Goal: Task Accomplishment & Management: Manage account settings

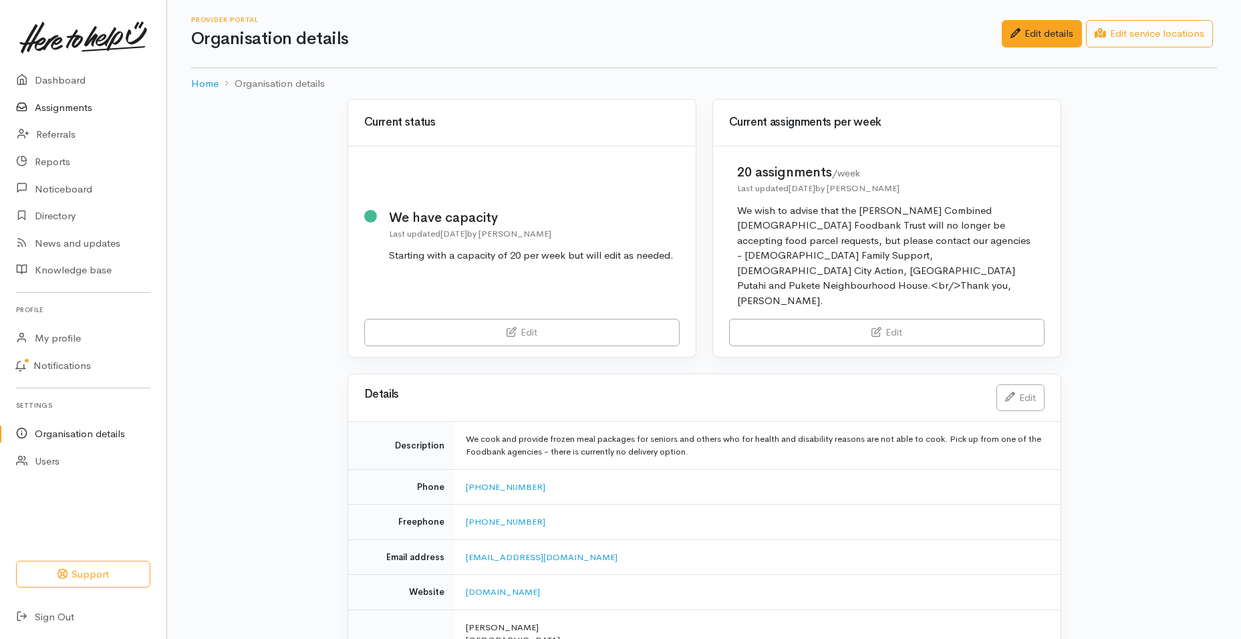
click at [75, 107] on link "Assignments" at bounding box center [83, 107] width 166 height 27
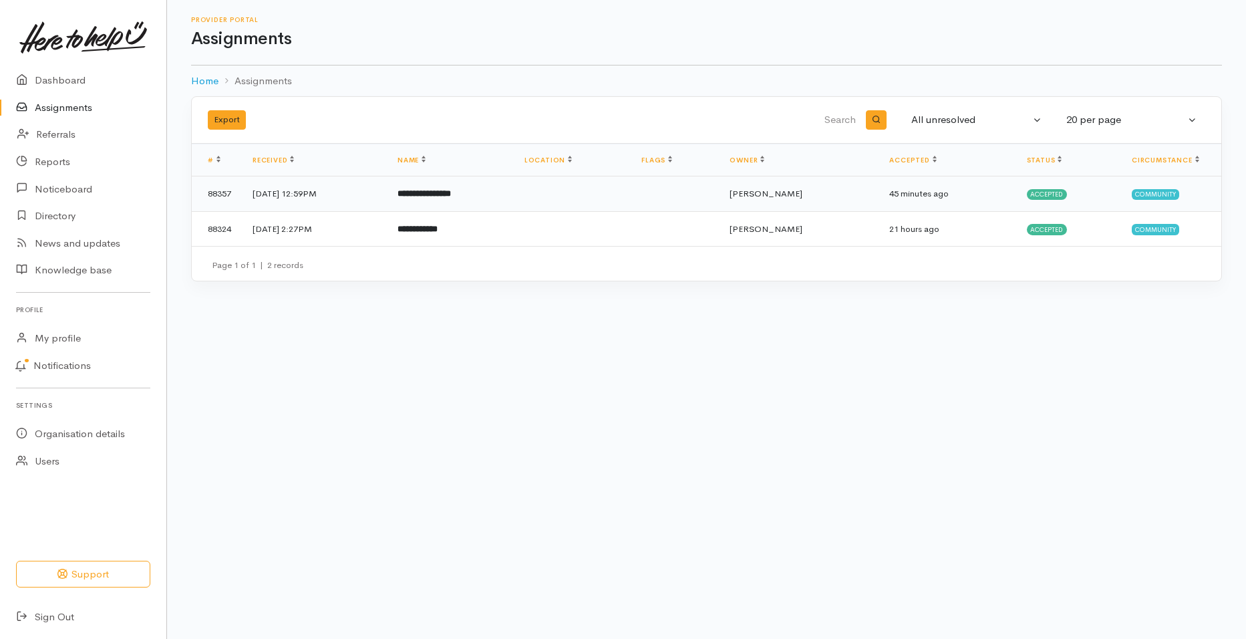
click at [443, 193] on b "**********" at bounding box center [423, 193] width 53 height 9
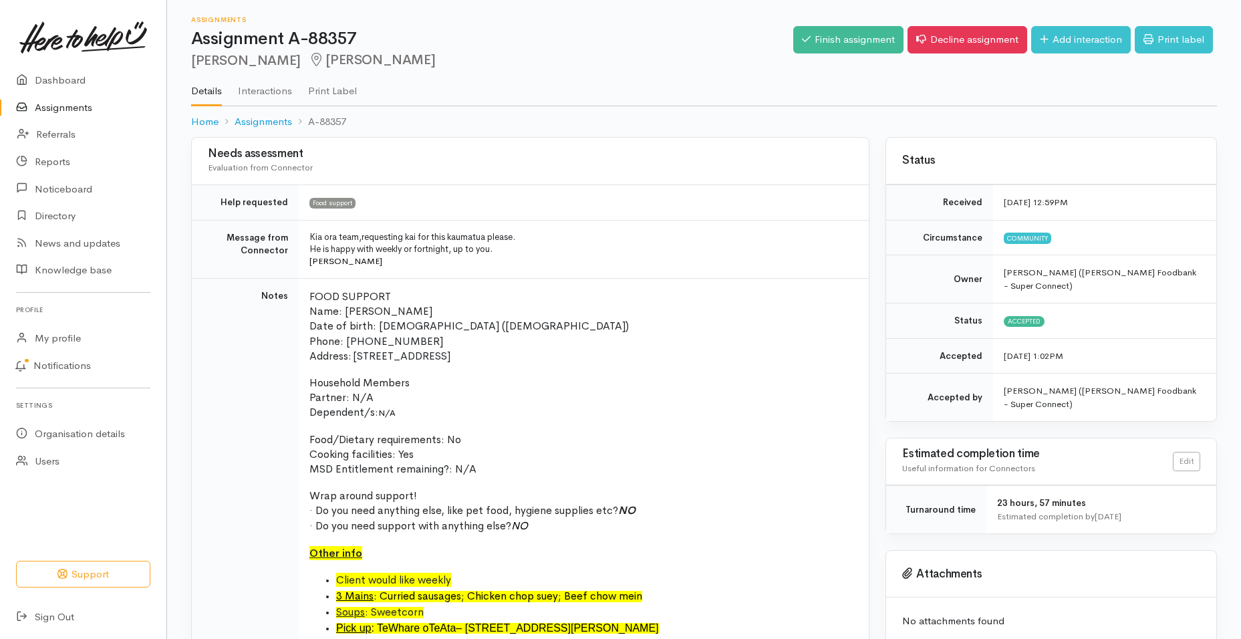
click at [558, 212] on td "Food support" at bounding box center [584, 202] width 570 height 35
click at [671, 528] on p "· Do you need support with anything else? NO" at bounding box center [580, 525] width 543 height 15
click at [75, 104] on link "Assignments" at bounding box center [83, 107] width 166 height 27
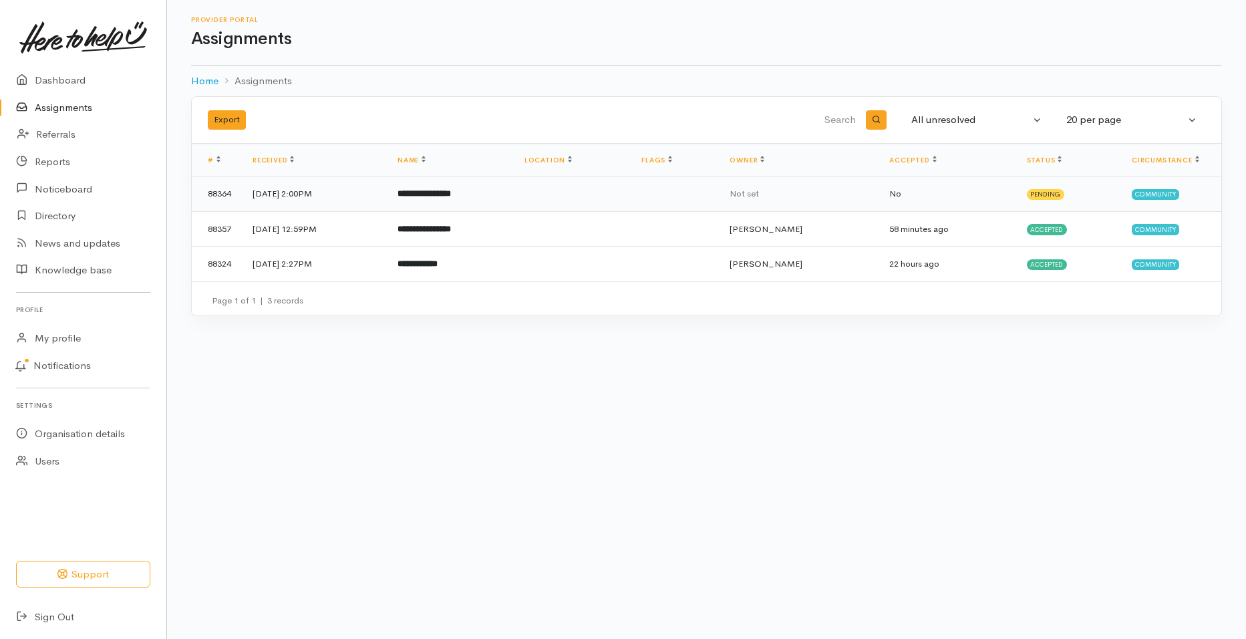
click at [1054, 191] on span "Pending" at bounding box center [1046, 194] width 38 height 11
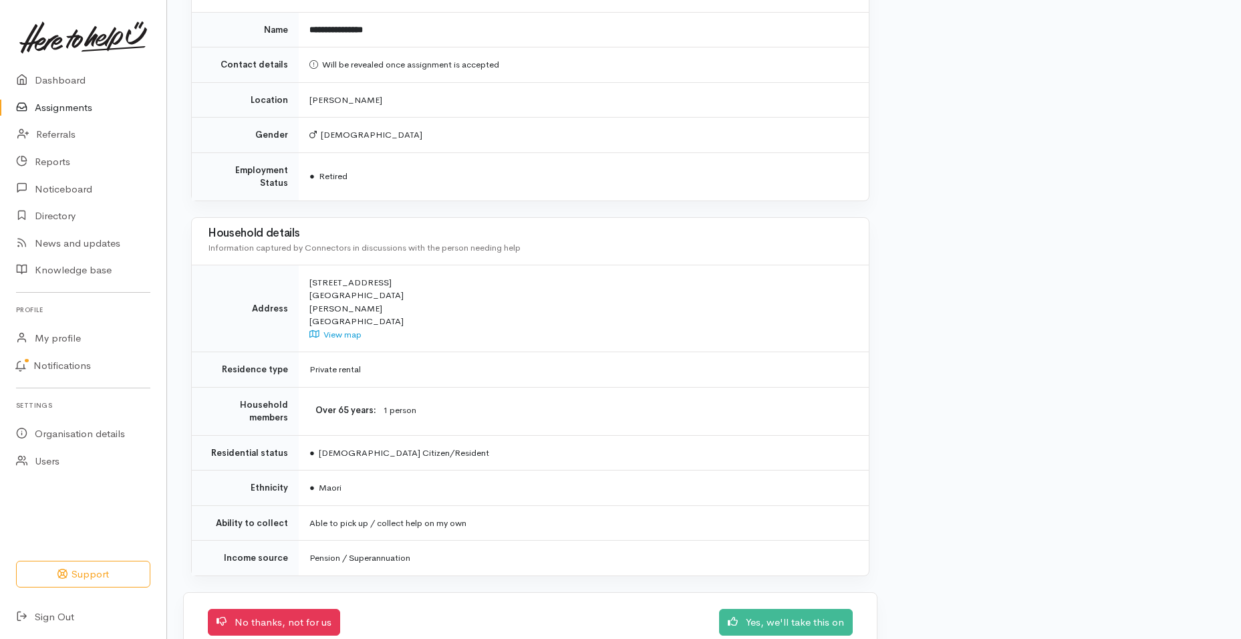
scroll to position [825, 0]
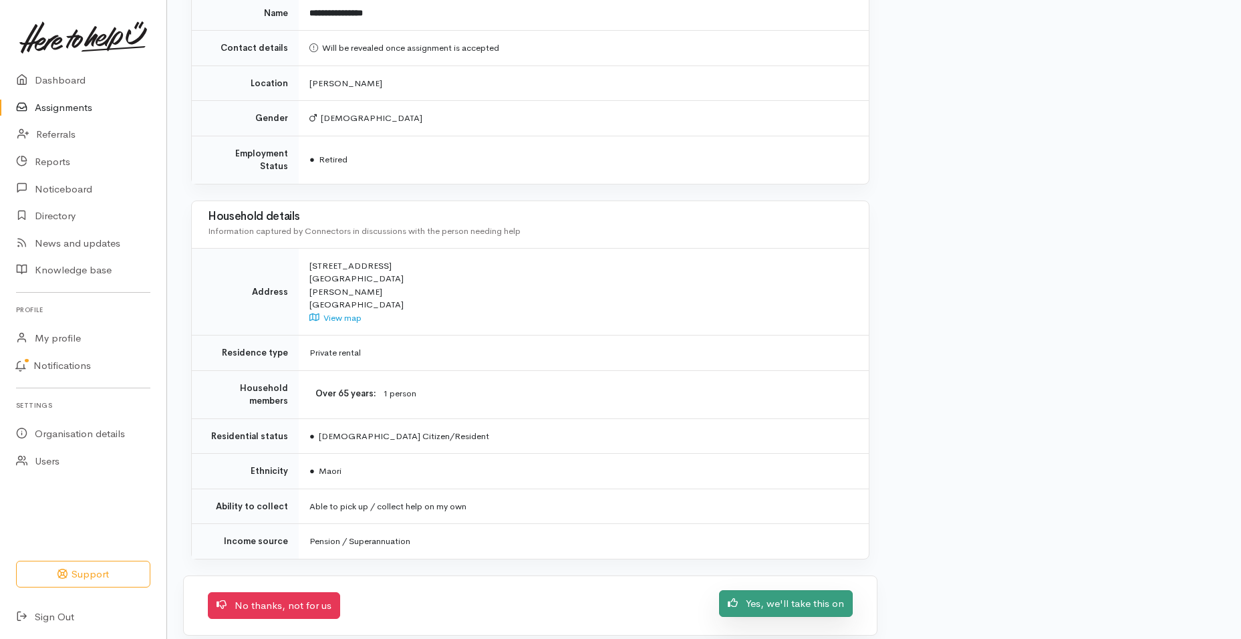
click at [805, 593] on link "Yes, we'll take this on" at bounding box center [786, 603] width 134 height 27
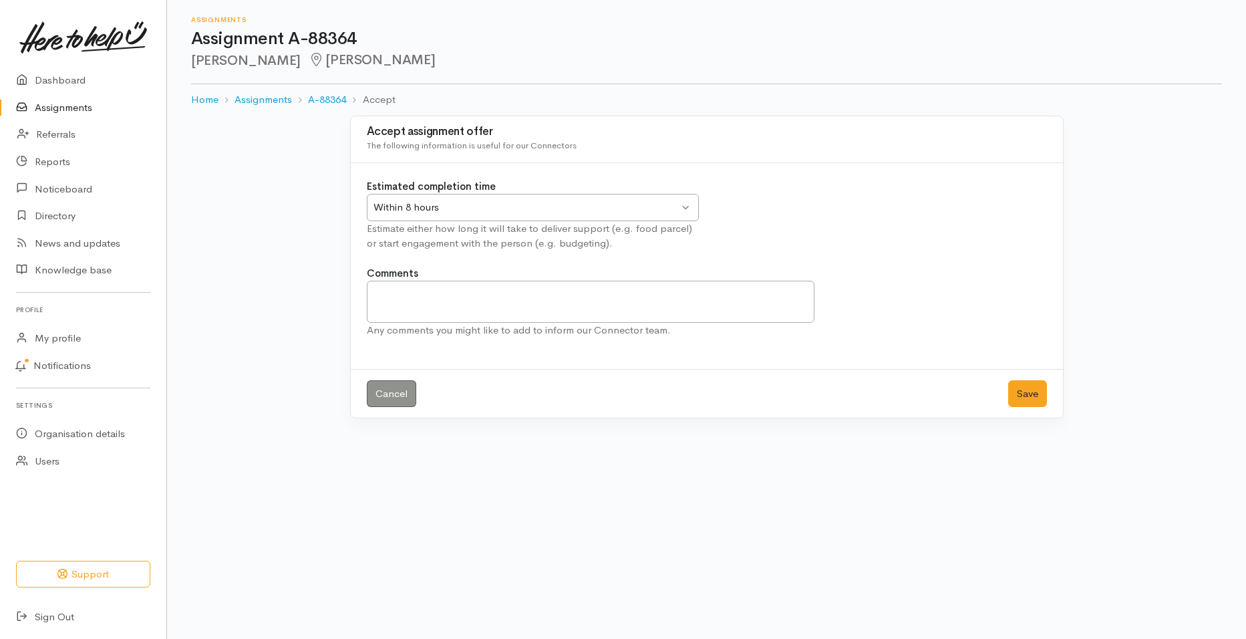
click at [525, 212] on div "Within 8 hours" at bounding box center [526, 207] width 306 height 15
click at [1010, 389] on button "Save" at bounding box center [1027, 393] width 39 height 27
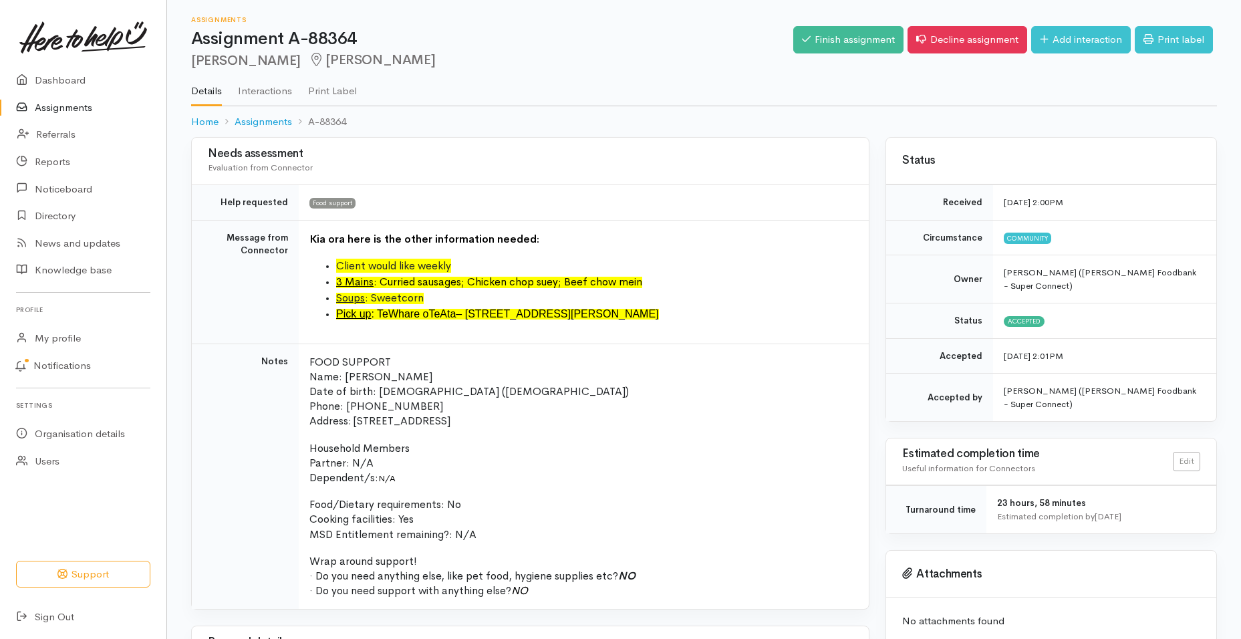
click at [67, 108] on link "Assignments" at bounding box center [83, 107] width 166 height 27
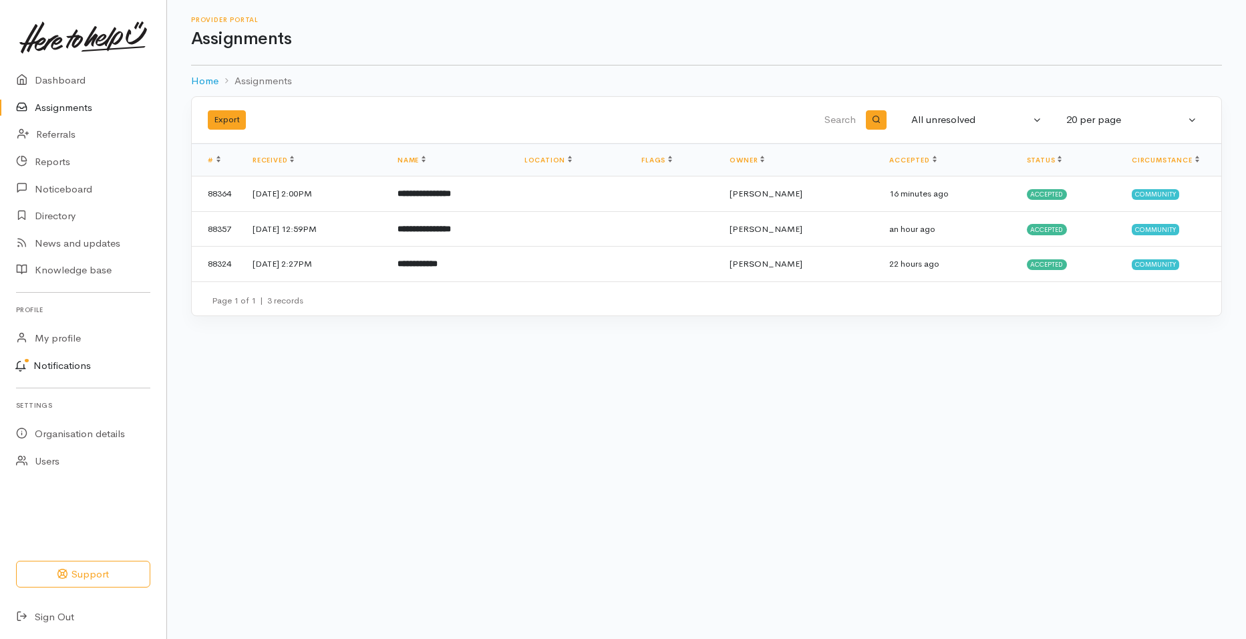
click at [77, 365] on link "Notifications" at bounding box center [81, 366] width 170 height 28
click at [388, 434] on div at bounding box center [623, 319] width 1246 height 639
